Goal: Transaction & Acquisition: Purchase product/service

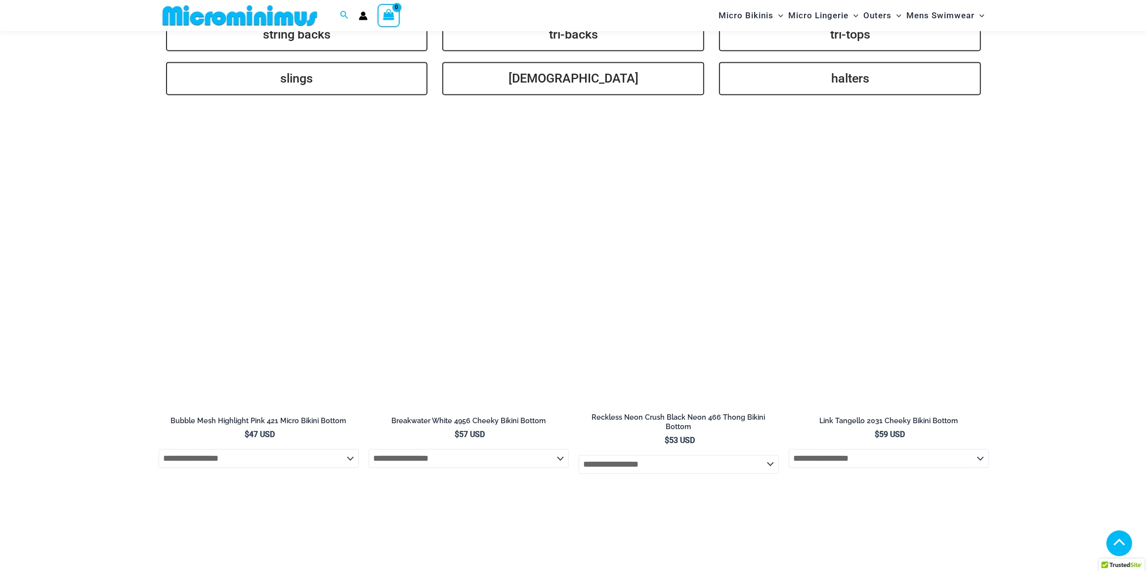
scroll to position [2711, 0]
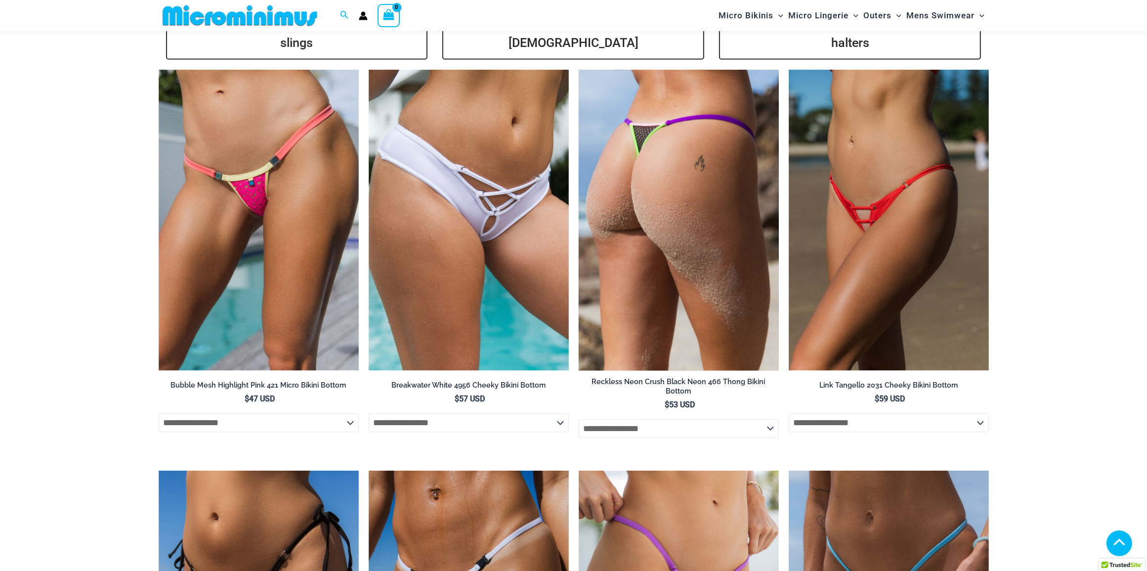
click at [757, 419] on select "**********" at bounding box center [679, 428] width 200 height 19
click at [727, 232] on img at bounding box center [679, 220] width 200 height 300
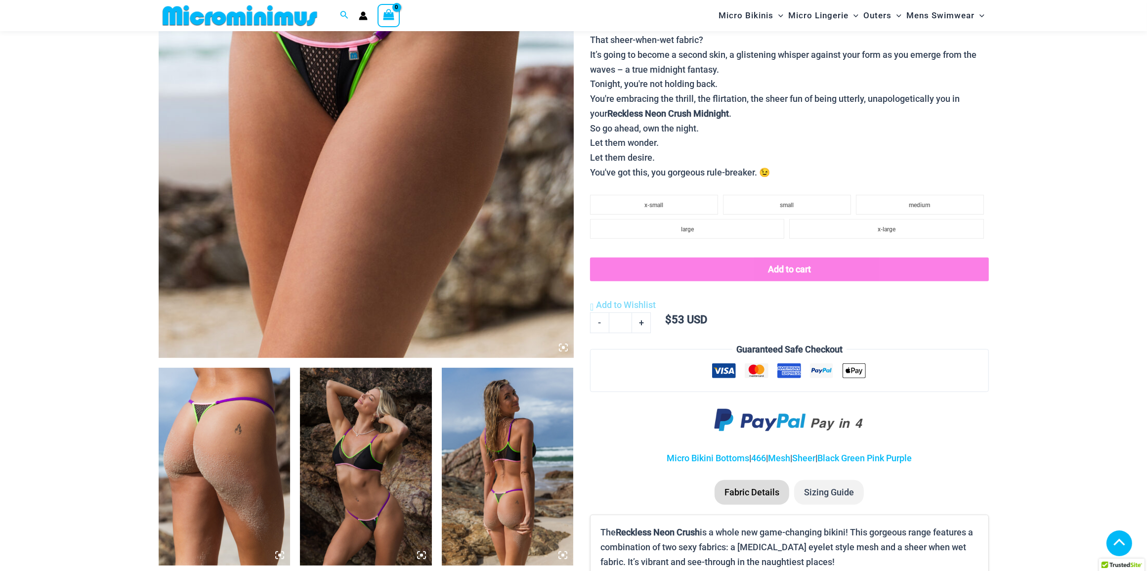
scroll to position [362, 0]
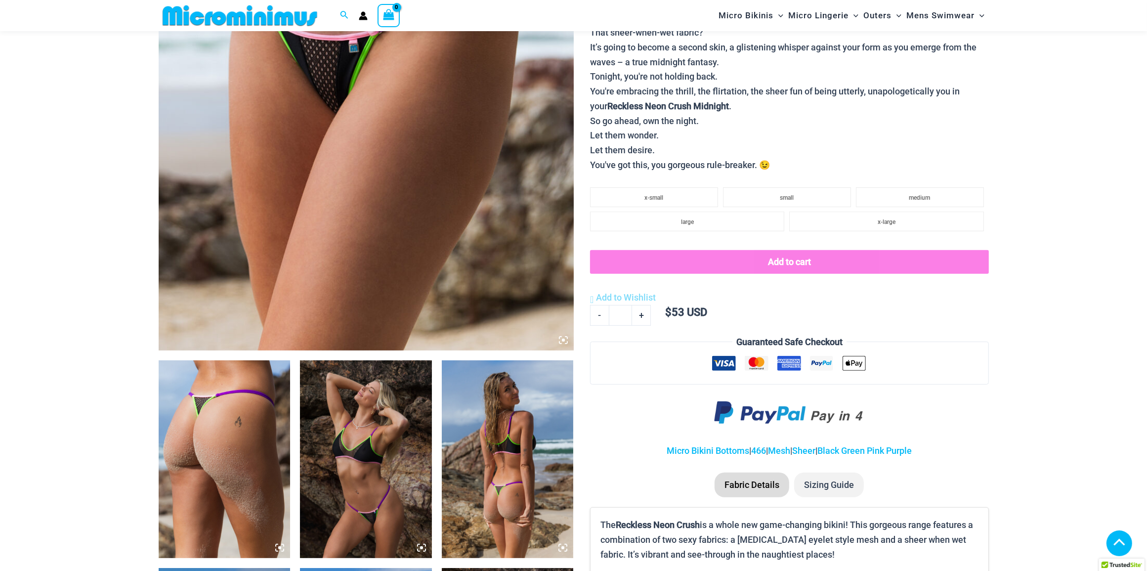
click at [331, 433] on img at bounding box center [366, 459] width 132 height 198
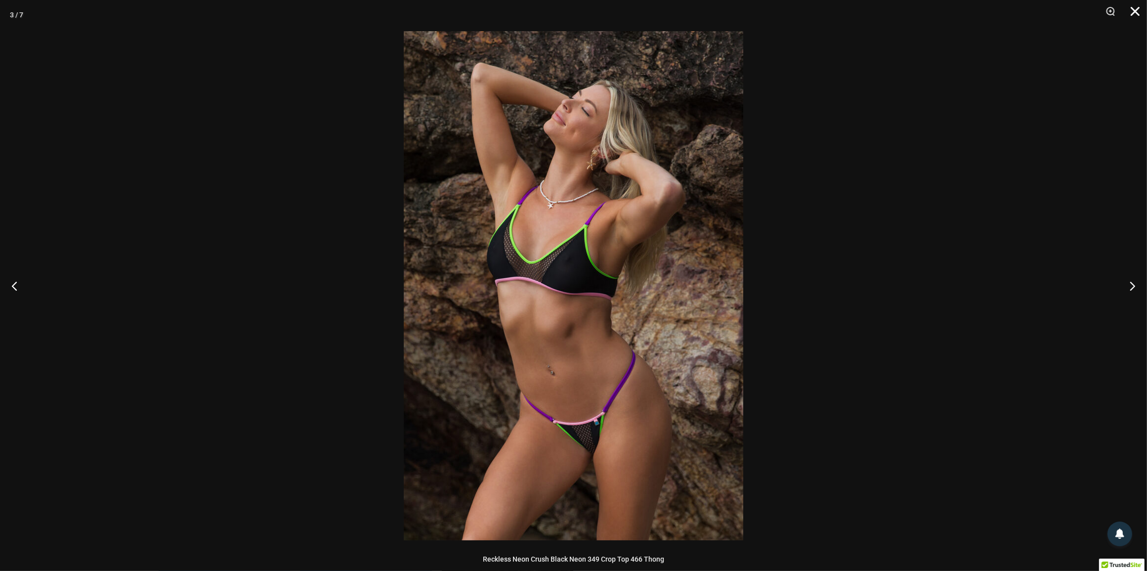
click at [1132, 9] on button "Close" at bounding box center [1131, 15] width 25 height 30
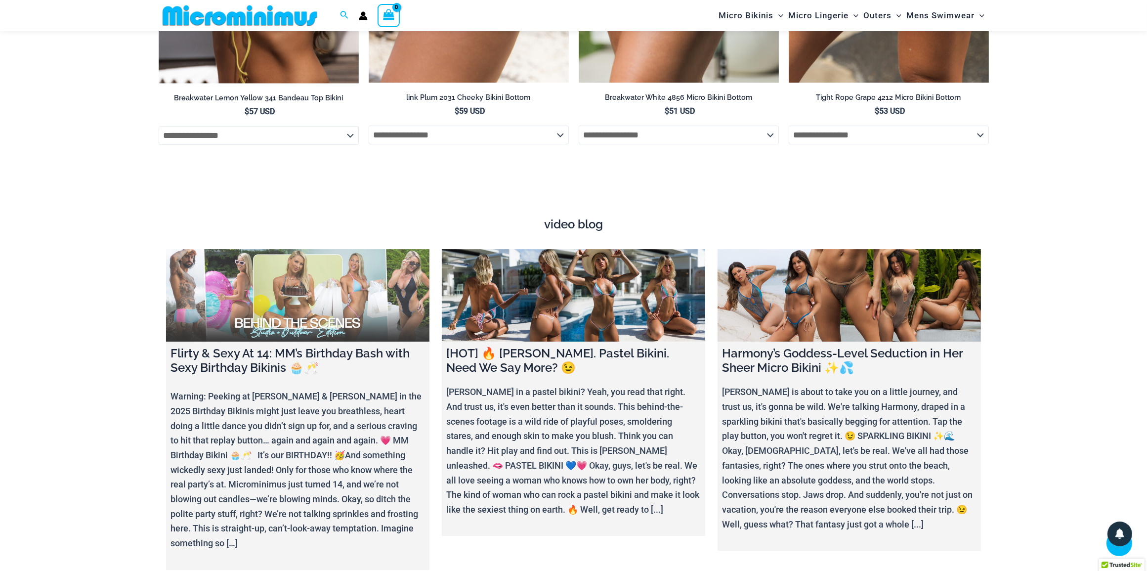
scroll to position [3791, 0]
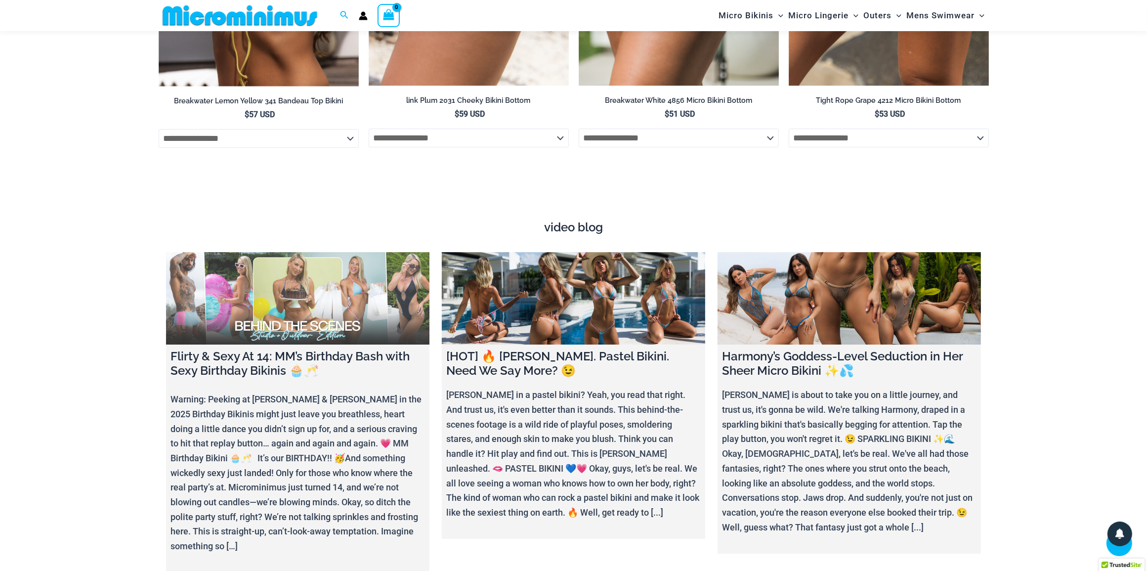
click at [330, 303] on link at bounding box center [297, 298] width 263 height 92
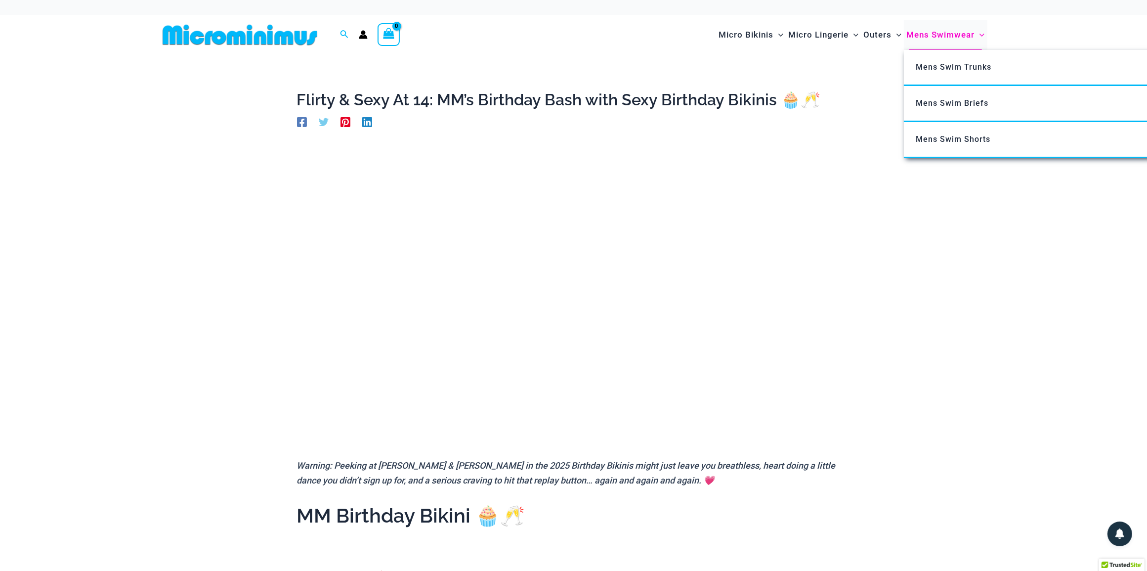
click at [957, 33] on span "Mens Swimwear" at bounding box center [940, 34] width 68 height 25
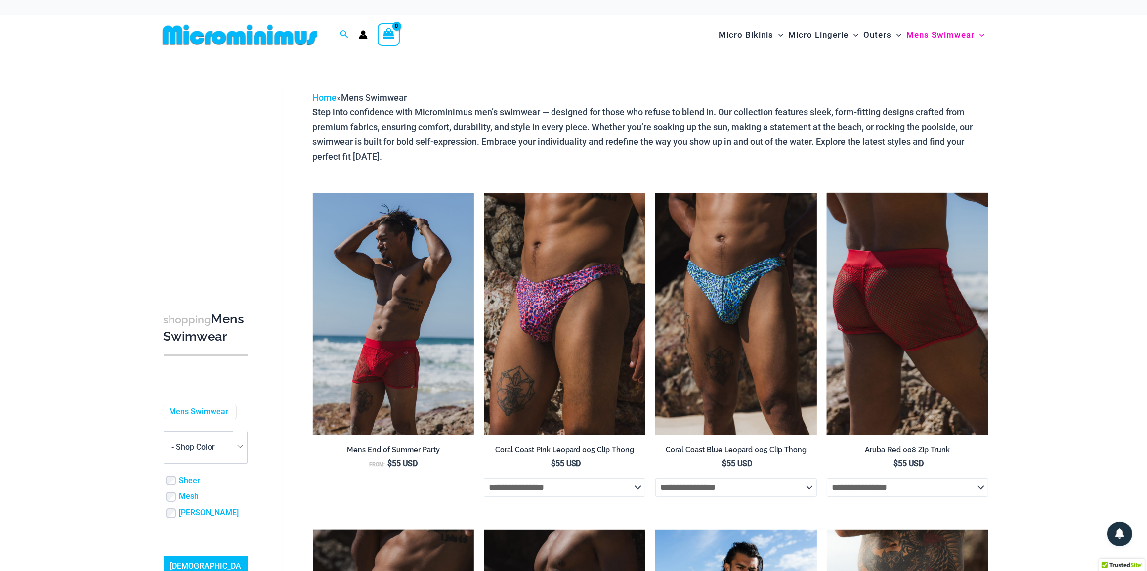
click at [965, 329] on img at bounding box center [908, 314] width 162 height 242
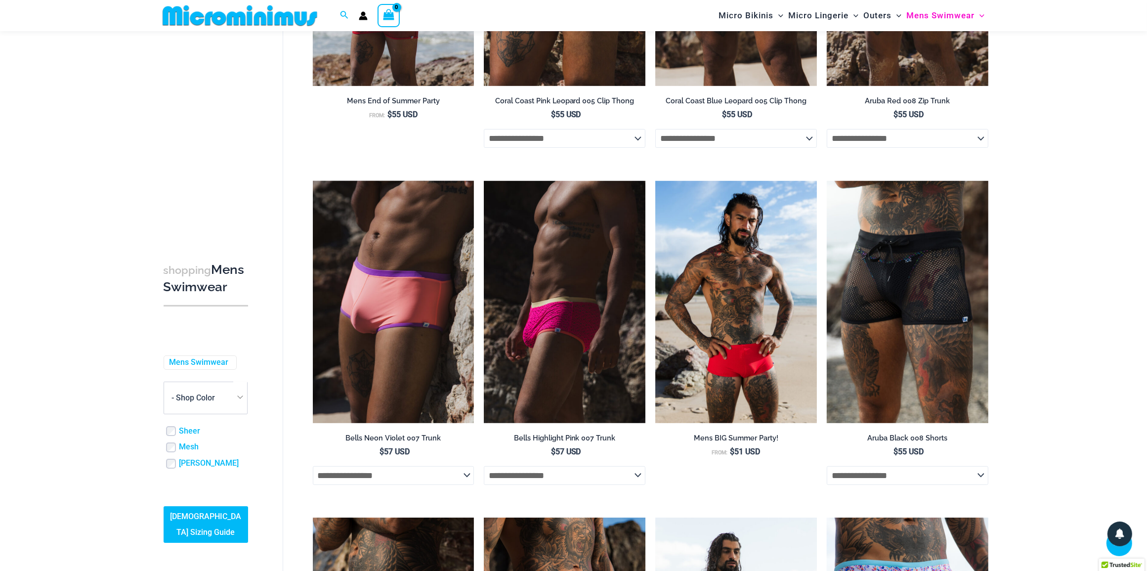
scroll to position [339, 0]
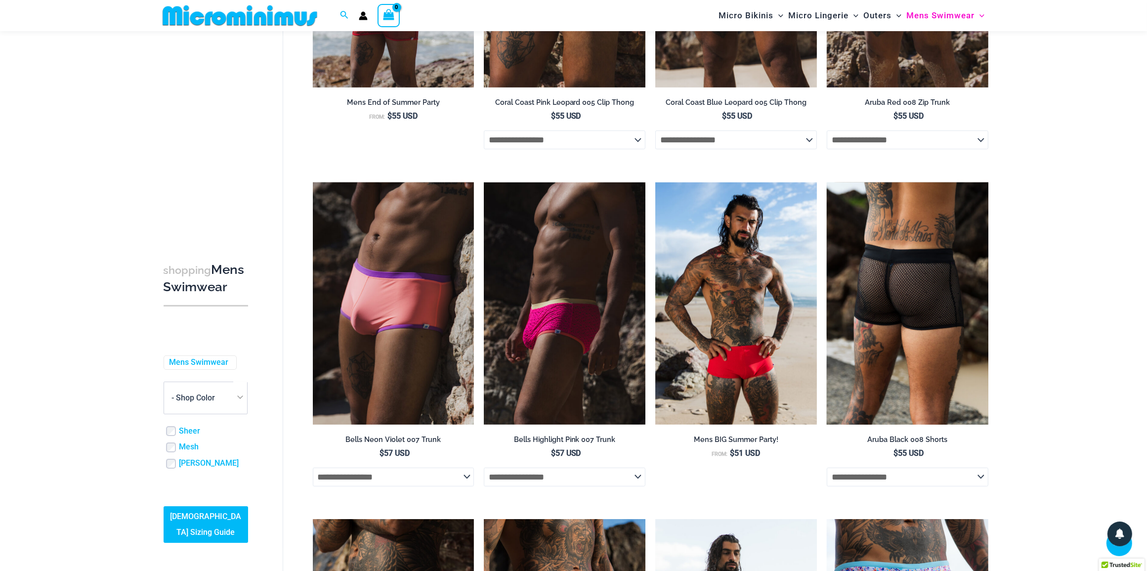
click at [948, 399] on img at bounding box center [908, 303] width 162 height 242
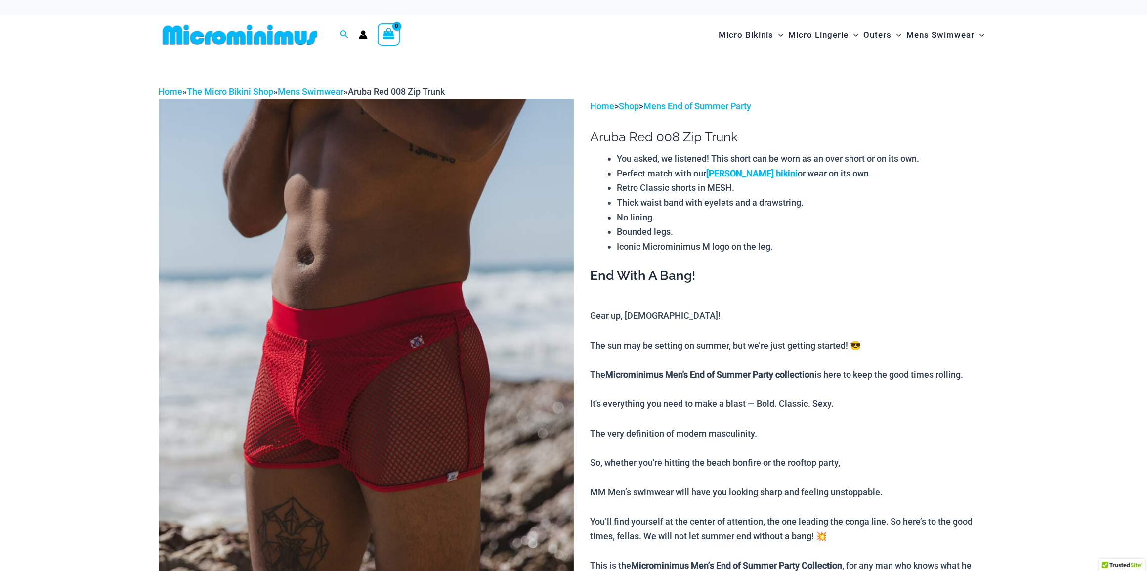
click at [364, 404] on img at bounding box center [366, 410] width 415 height 623
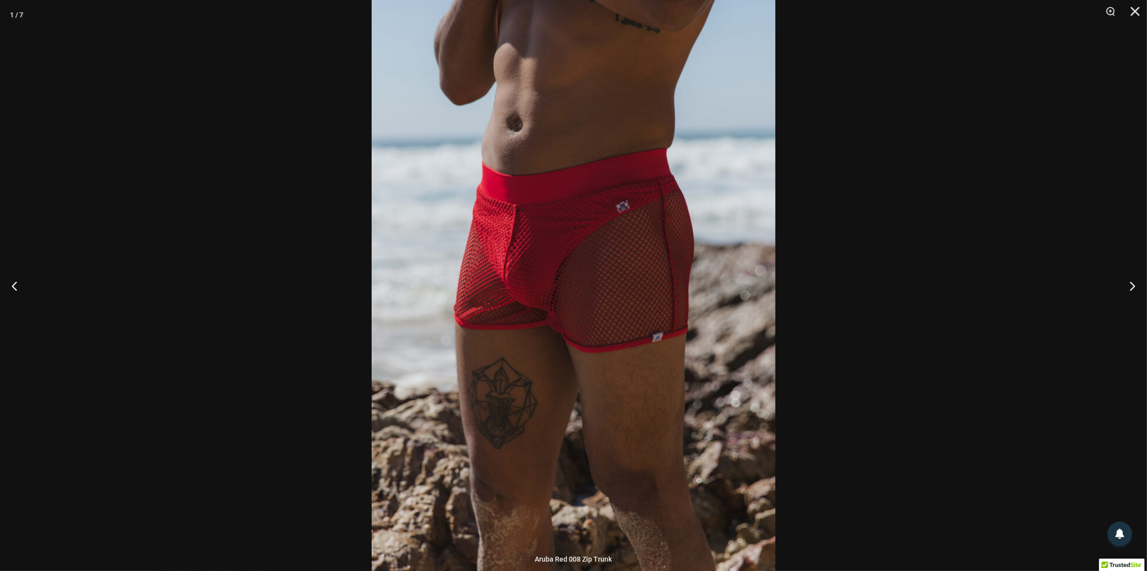
click at [929, 361] on div at bounding box center [573, 285] width 1147 height 571
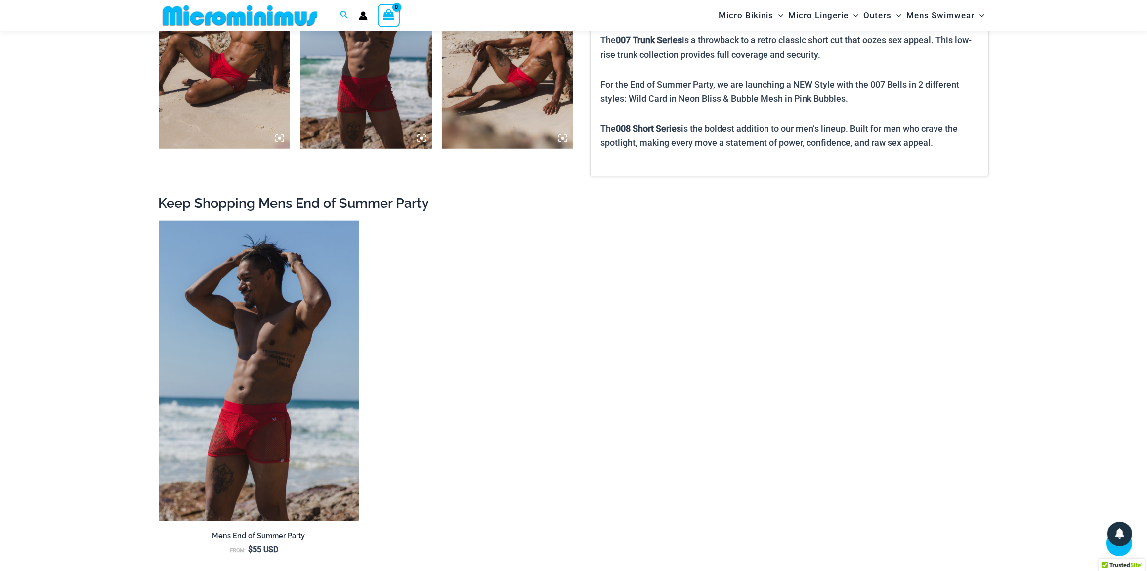
scroll to position [980, 0]
